Goal: Task Accomplishment & Management: Manage account settings

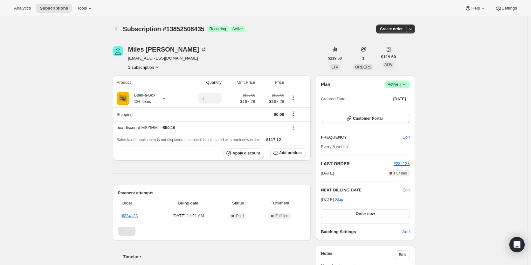
click at [403, 84] on icon at bounding box center [404, 84] width 6 height 6
click at [401, 108] on span "Cancel subscription" at bounding box center [400, 107] width 36 height 5
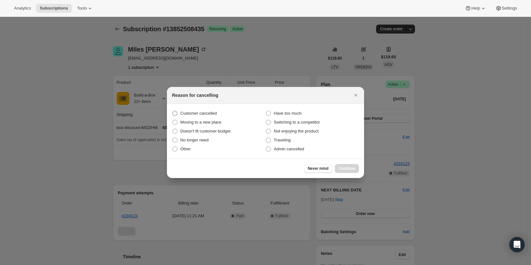
click at [182, 112] on span "Customer cancelled" at bounding box center [198, 113] width 37 height 5
click at [173, 111] on input "Customer cancelled" at bounding box center [172, 111] width 0 height 0
radio input "true"
click at [345, 168] on span "Continue" at bounding box center [347, 168] width 17 height 5
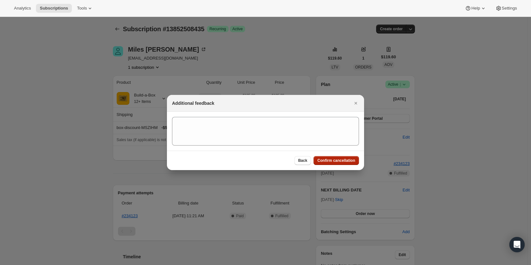
click at [345, 163] on button "Confirm cancellation" at bounding box center [336, 160] width 45 height 9
